Goal: Task Accomplishment & Management: Manage account settings

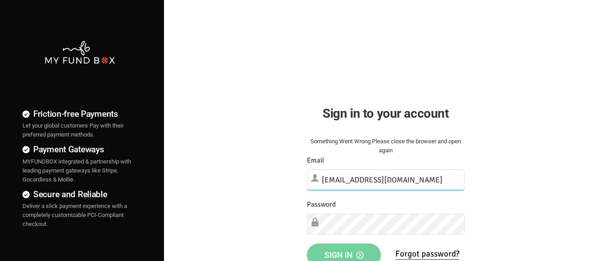
type input "demo@myfundbox.de"
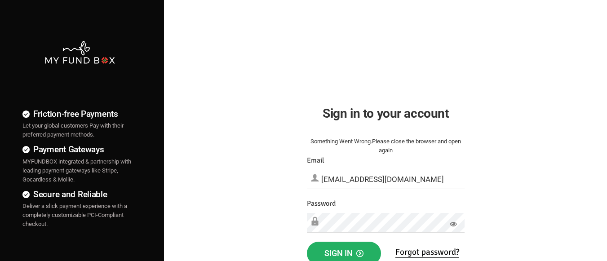
click at [344, 251] on span "Sign in" at bounding box center [343, 252] width 39 height 9
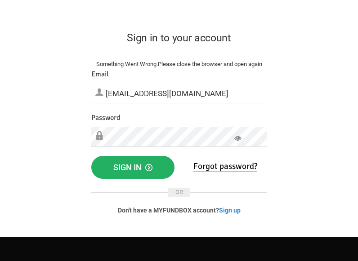
click at [138, 168] on span "Sign in" at bounding box center [132, 167] width 39 height 9
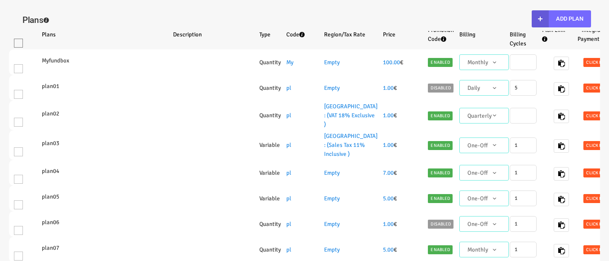
select select "100"
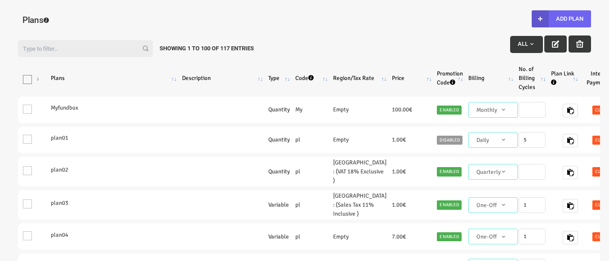
click at [561, 19] on button "Add Plan" at bounding box center [560, 18] width 59 height 17
type input "100"
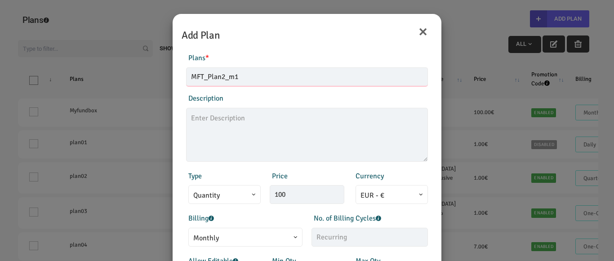
type input "MFT_Plan2_m1"
type textarea "MFT_Plan2_description"
click at [241, 237] on span "Monthly" at bounding box center [245, 238] width 104 height 11
type input "99.00"
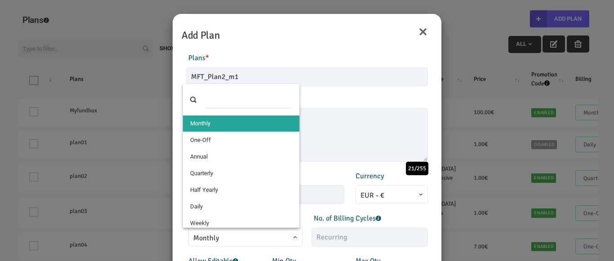
select select "4"
type input "1"
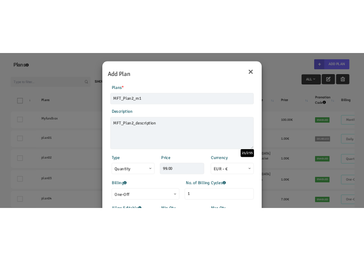
scroll to position [181, 0]
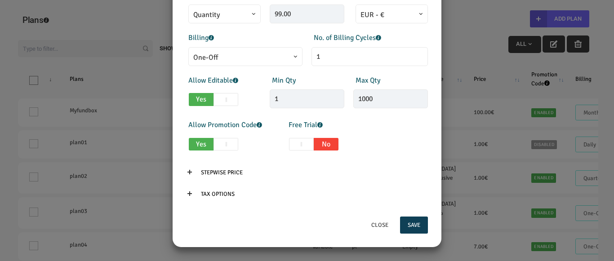
click at [410, 225] on button "Save" at bounding box center [414, 225] width 28 height 17
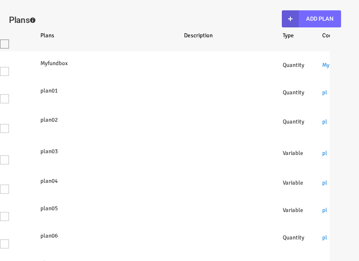
select select "100"
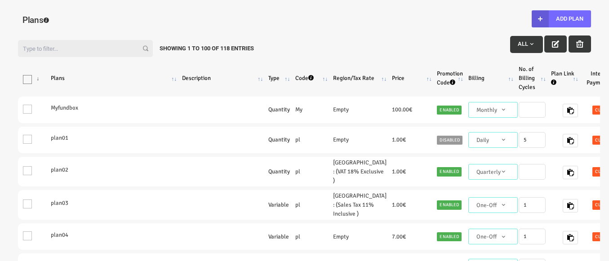
click at [75, 56] on input "Filter:" at bounding box center [85, 48] width 135 height 17
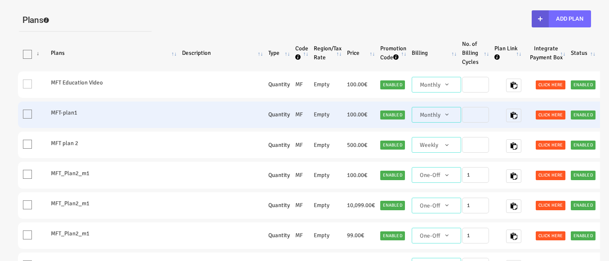
scroll to position [90, 0]
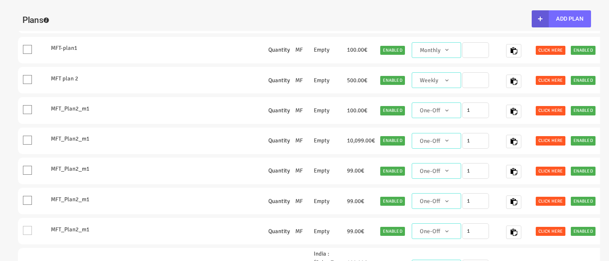
type input "MFt"
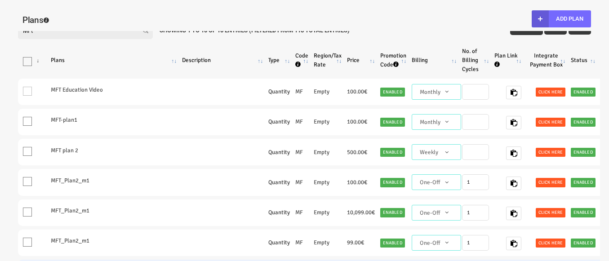
scroll to position [15, 0]
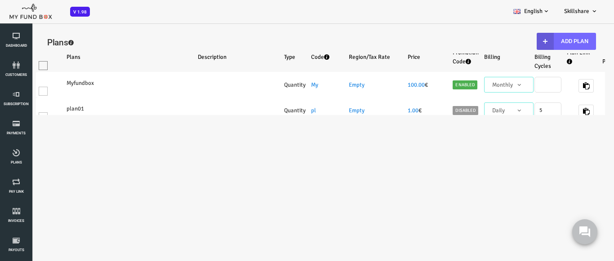
select select "100"
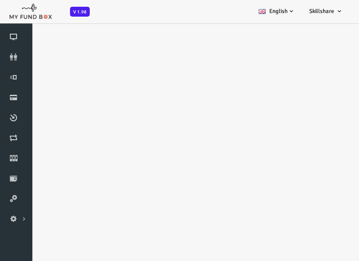
select select "100"
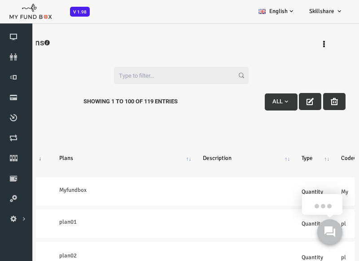
click at [125, 76] on input "Filter:" at bounding box center [167, 75] width 135 height 17
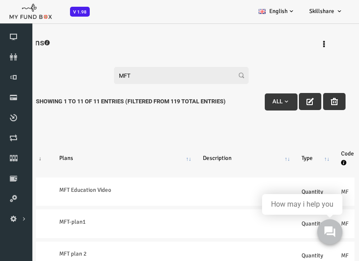
type input "MFT"
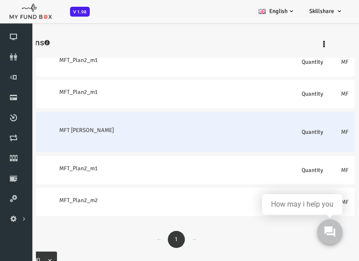
scroll to position [333, 0]
